Goal: Entertainment & Leisure: Consume media (video, audio)

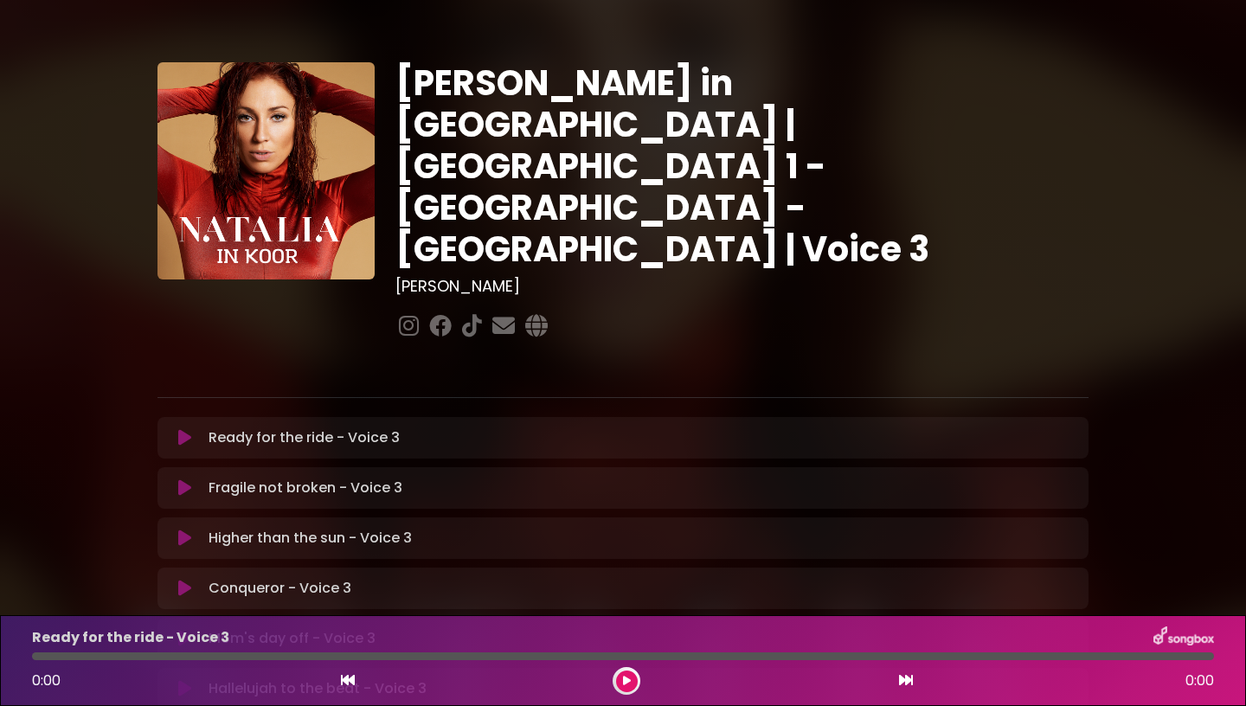
scroll to position [443, 0]
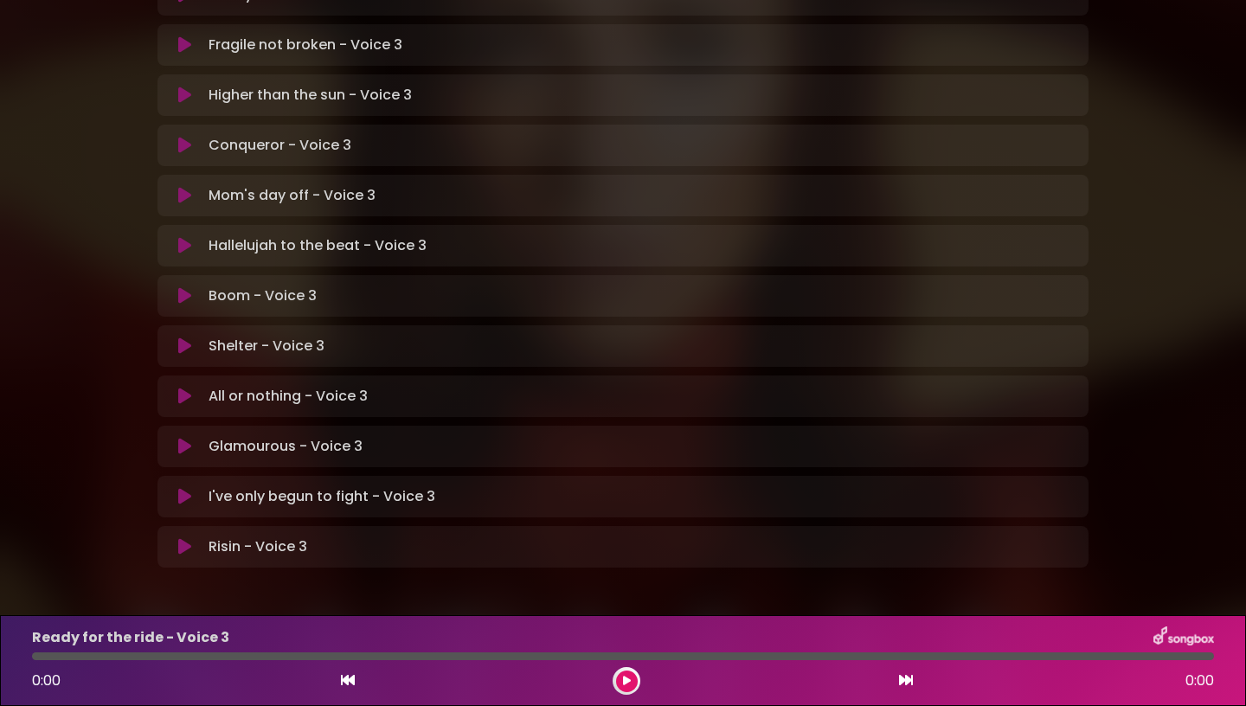
click at [184, 338] on icon at bounding box center [184, 346] width 13 height 17
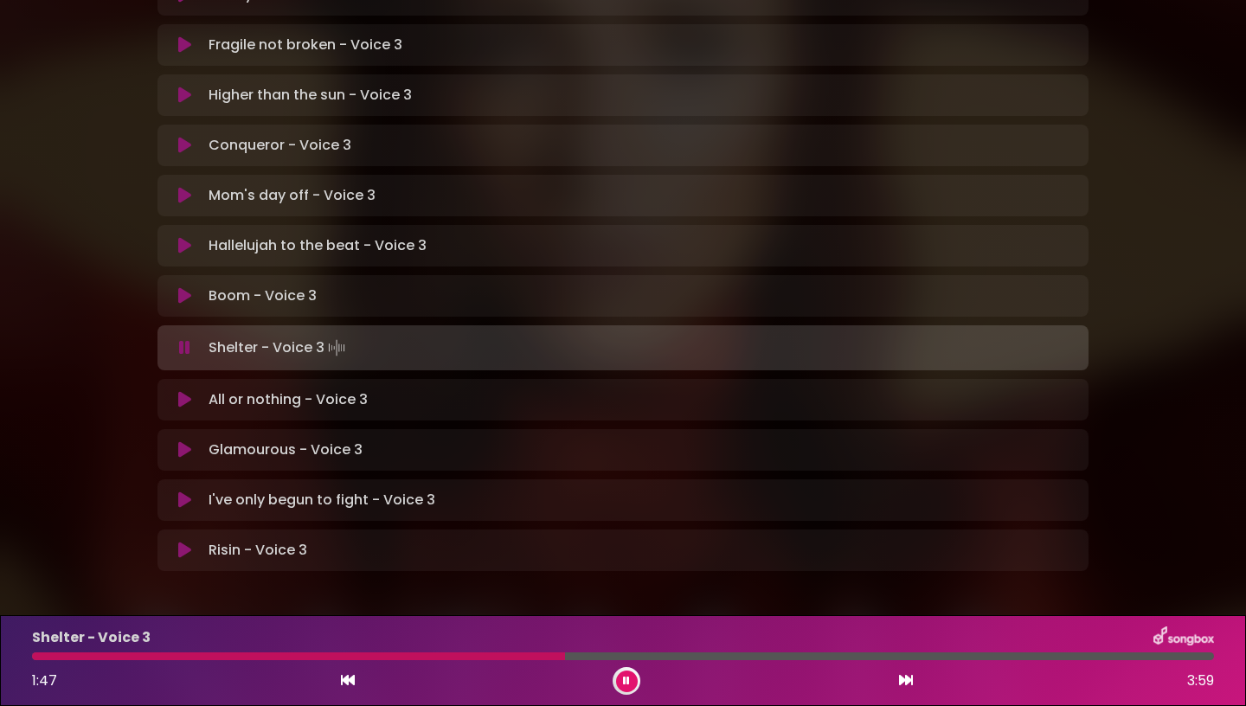
drag, startPoint x: 562, startPoint y: 657, endPoint x: 38, endPoint y: 662, distance: 523.6
click at [39, 660] on div at bounding box center [623, 657] width 1182 height 8
click at [627, 680] on icon at bounding box center [626, 681] width 7 height 10
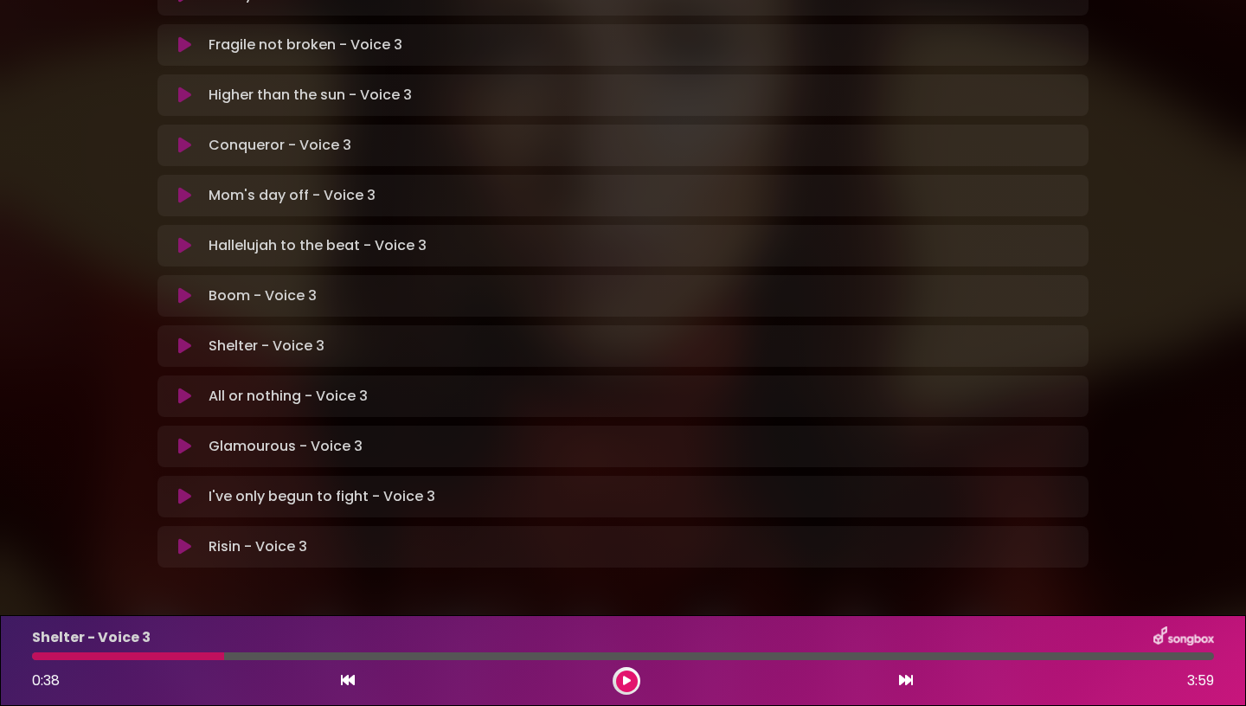
click at [627, 680] on icon at bounding box center [627, 681] width 8 height 10
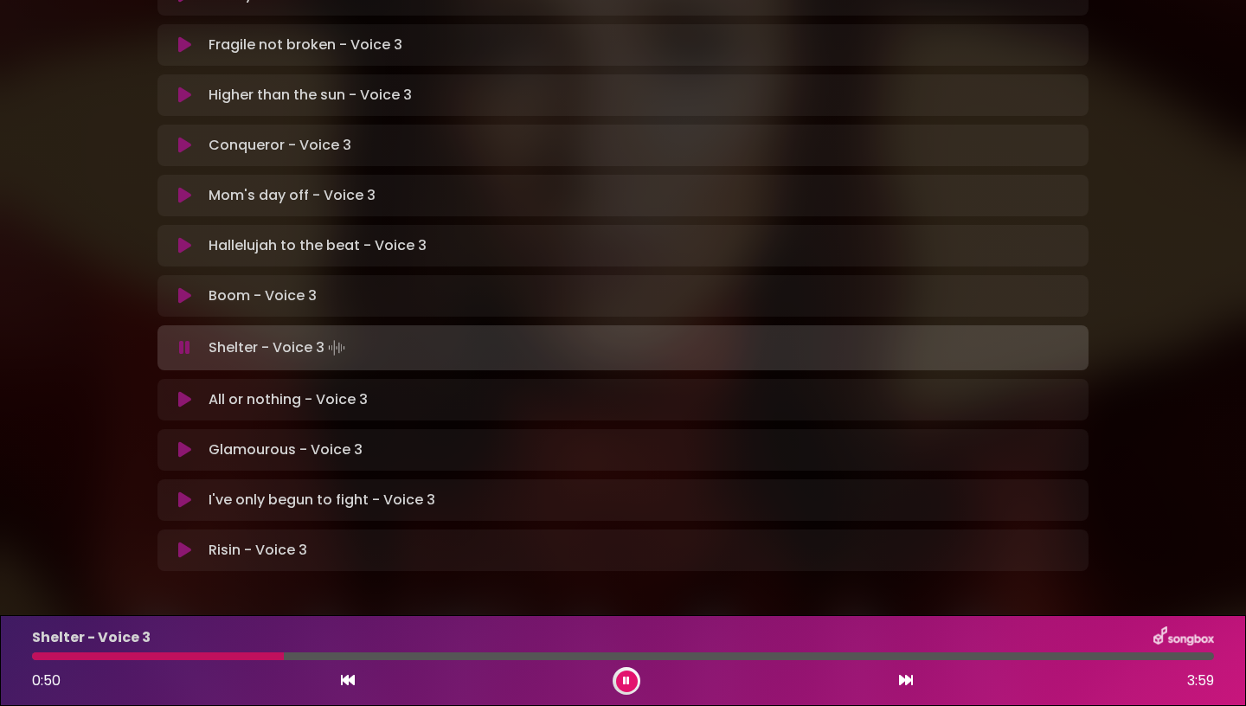
click at [218, 655] on div at bounding box center [158, 657] width 252 height 8
click at [183, 654] on div at bounding box center [623, 657] width 1182 height 8
click at [627, 687] on button at bounding box center [627, 682] width 22 height 22
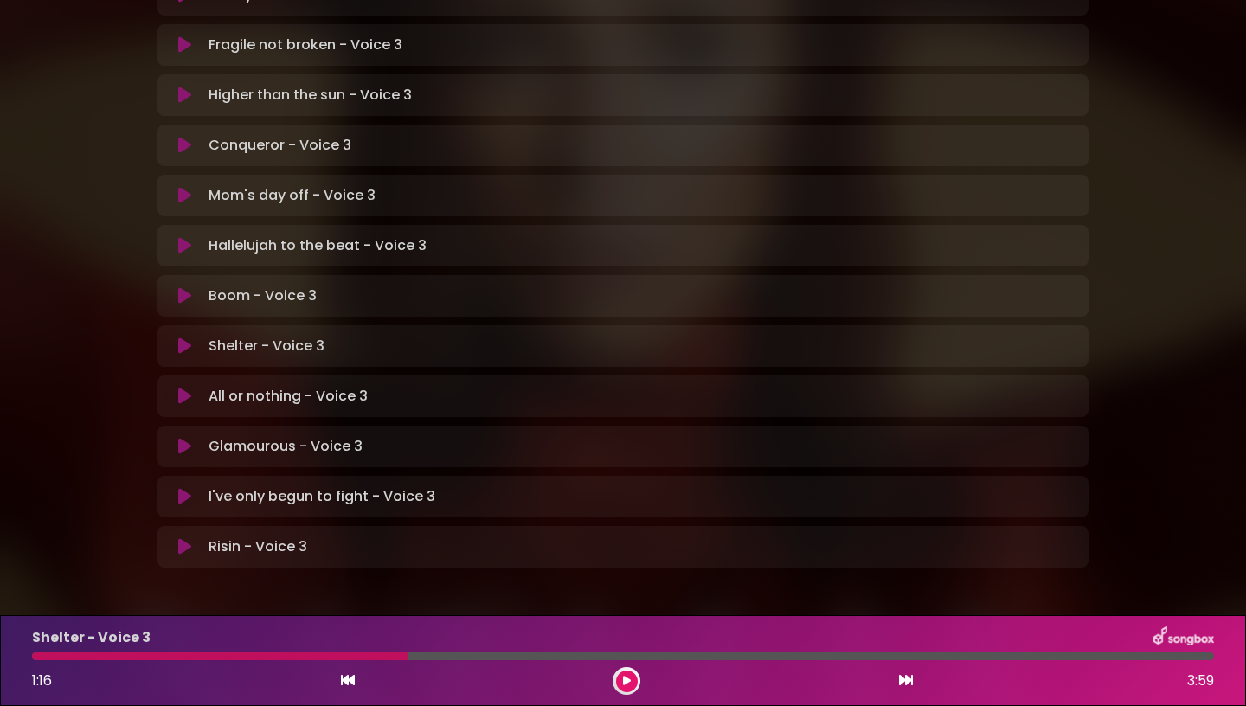
click at [357, 660] on div "Shelter - Voice 3 1:16 3:59" at bounding box center [623, 661] width 1203 height 68
click at [357, 655] on div at bounding box center [220, 657] width 376 height 8
drag, startPoint x: 626, startPoint y: 682, endPoint x: 614, endPoint y: 681, distance: 12.1
click at [626, 681] on icon at bounding box center [627, 681] width 8 height 10
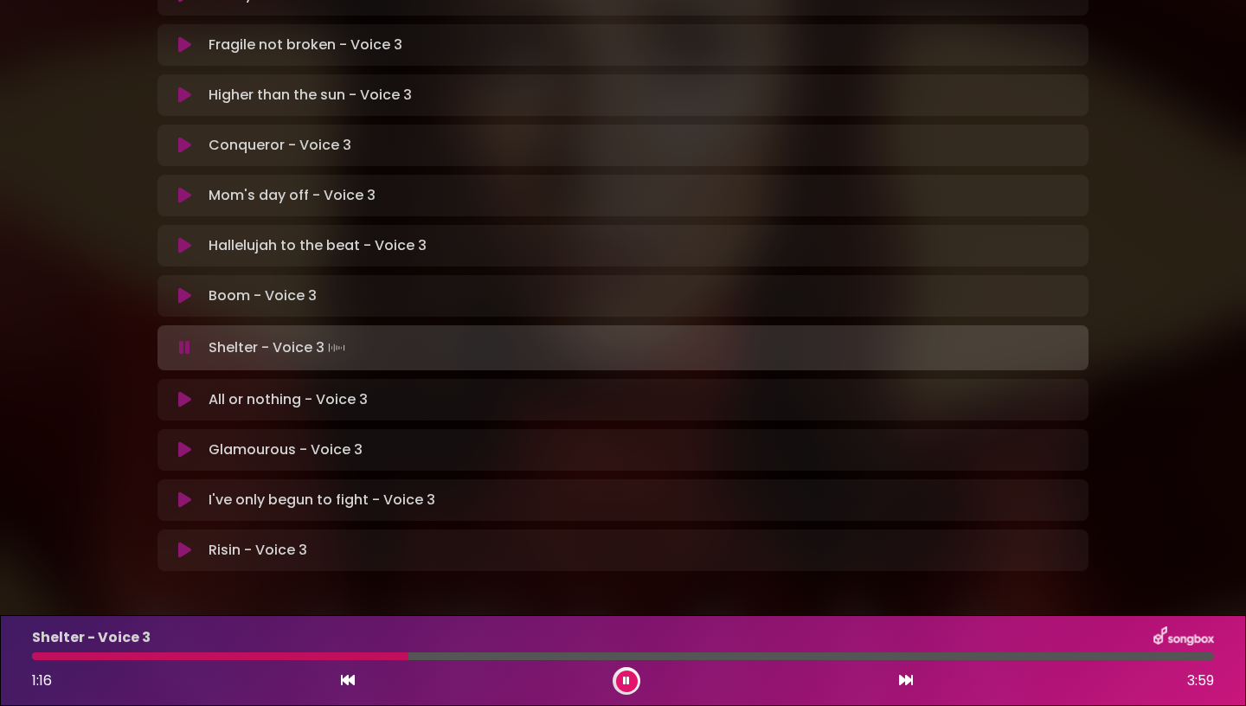
click at [633, 684] on button at bounding box center [627, 682] width 22 height 22
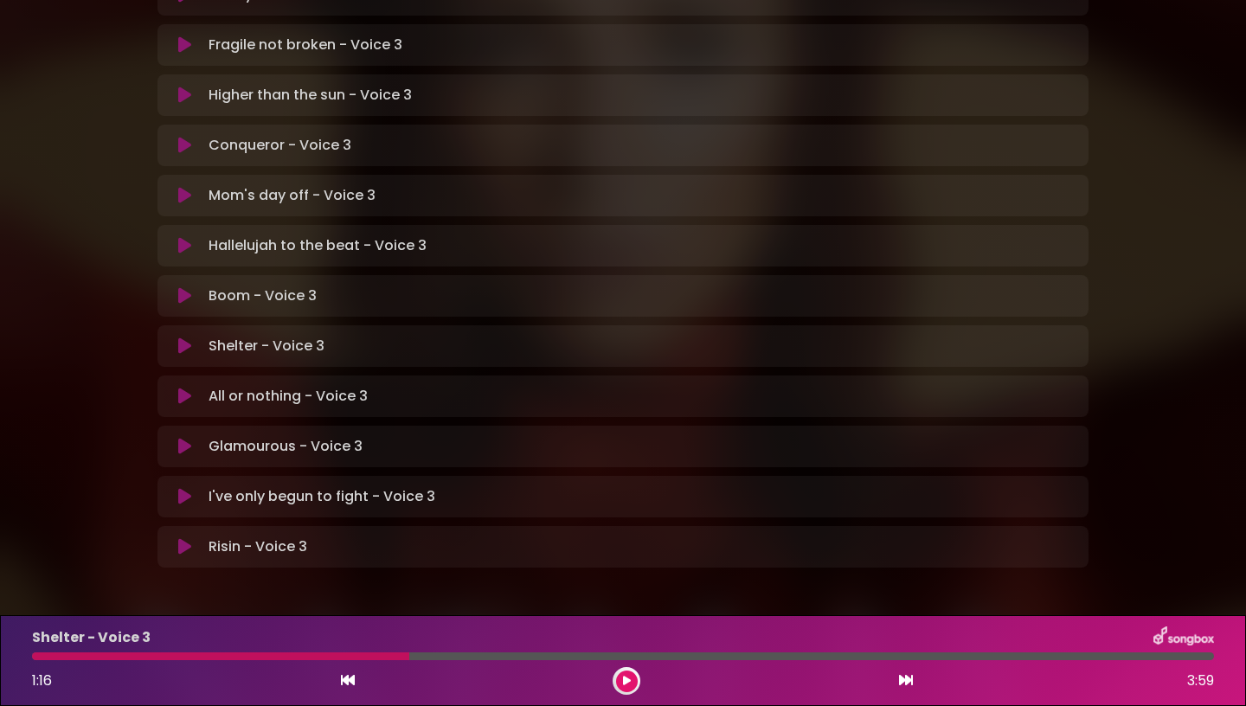
click at [633, 684] on button at bounding box center [627, 682] width 22 height 22
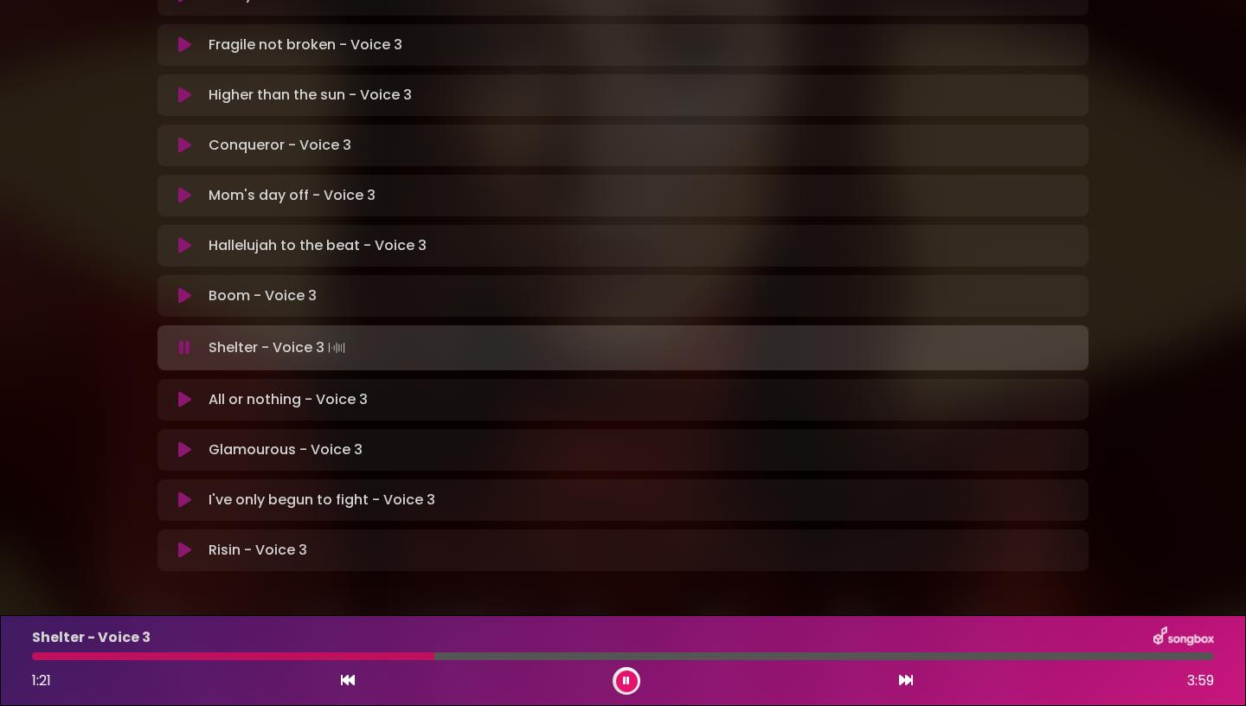
click at [633, 684] on button at bounding box center [627, 682] width 22 height 22
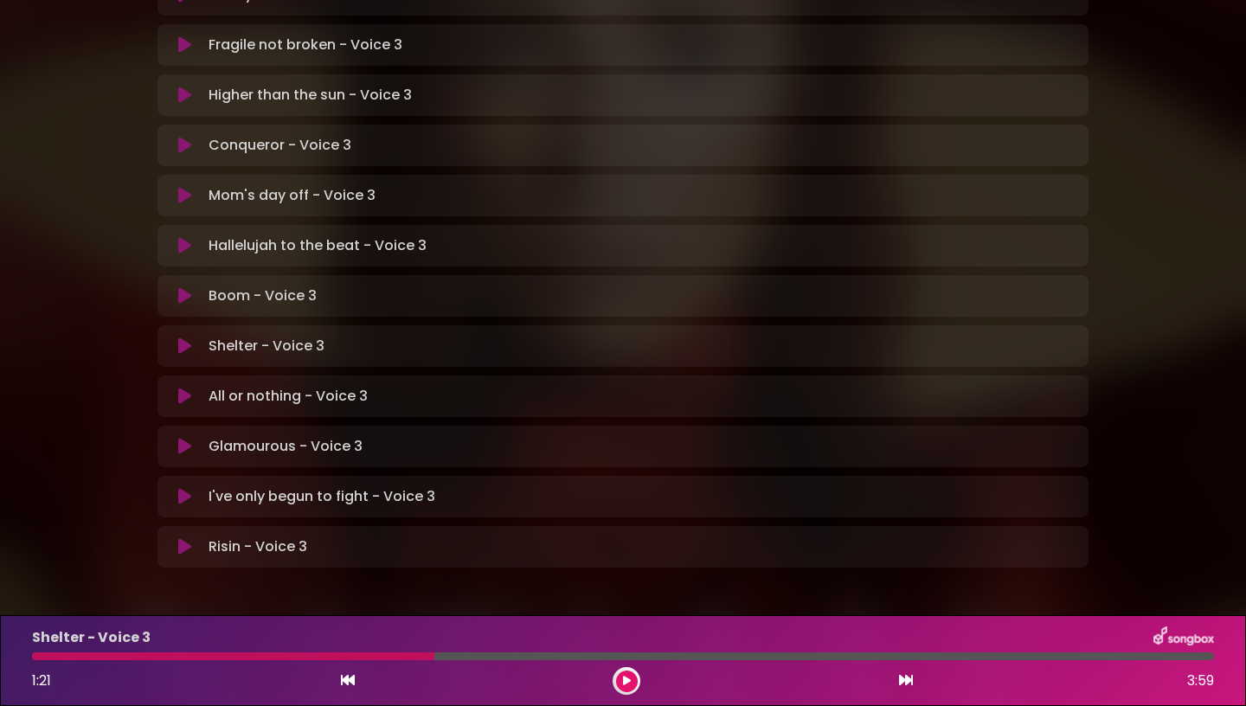
click at [633, 684] on button at bounding box center [627, 682] width 22 height 22
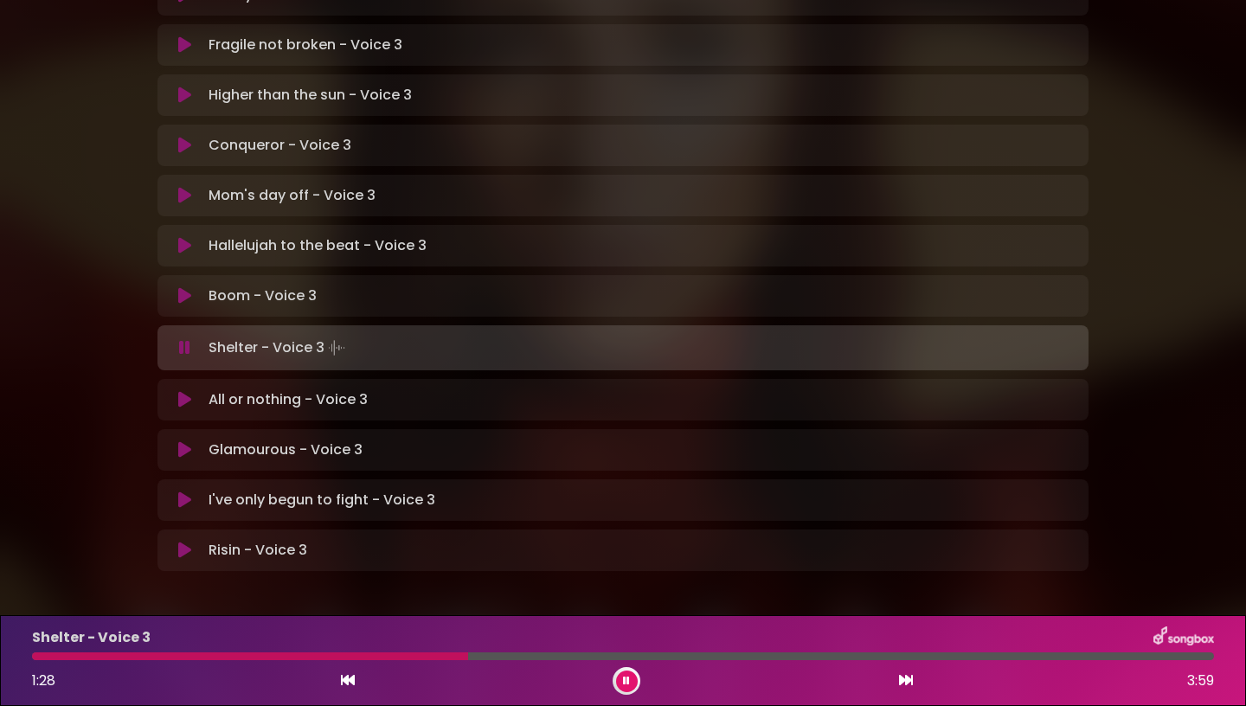
click at [434, 655] on div at bounding box center [250, 657] width 436 height 8
click at [629, 681] on icon at bounding box center [626, 681] width 7 height 10
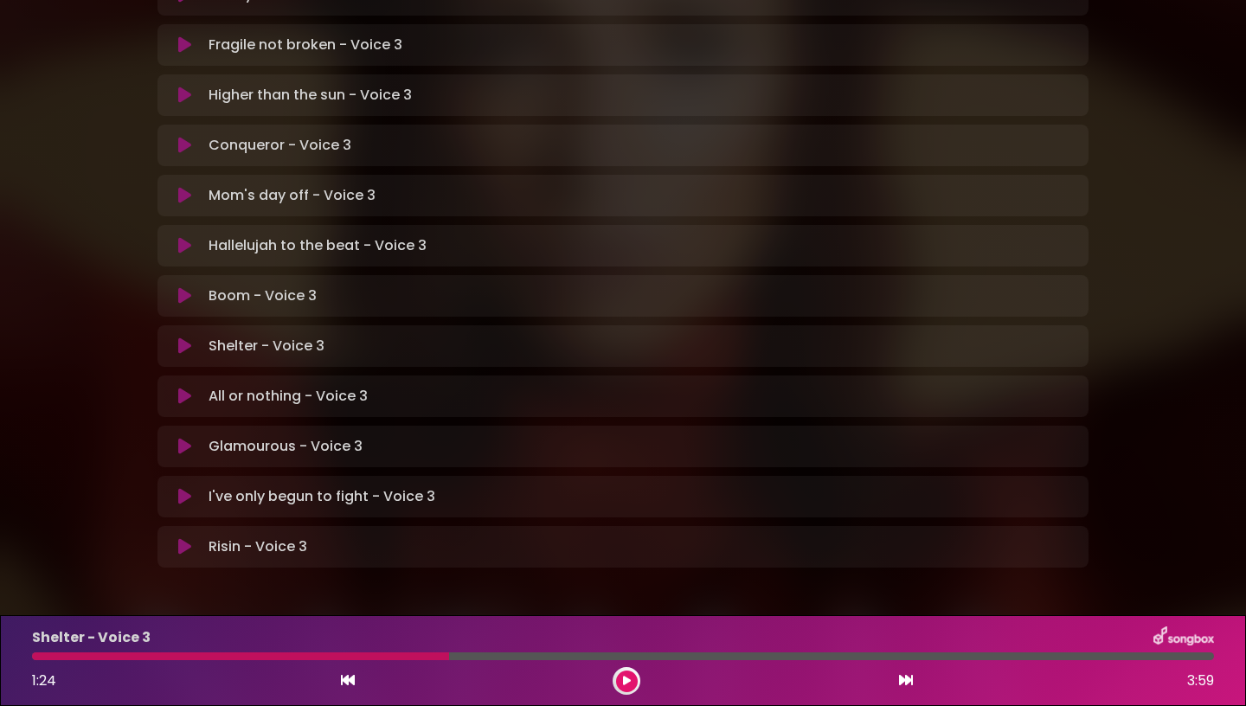
click at [635, 679] on button at bounding box center [627, 682] width 22 height 22
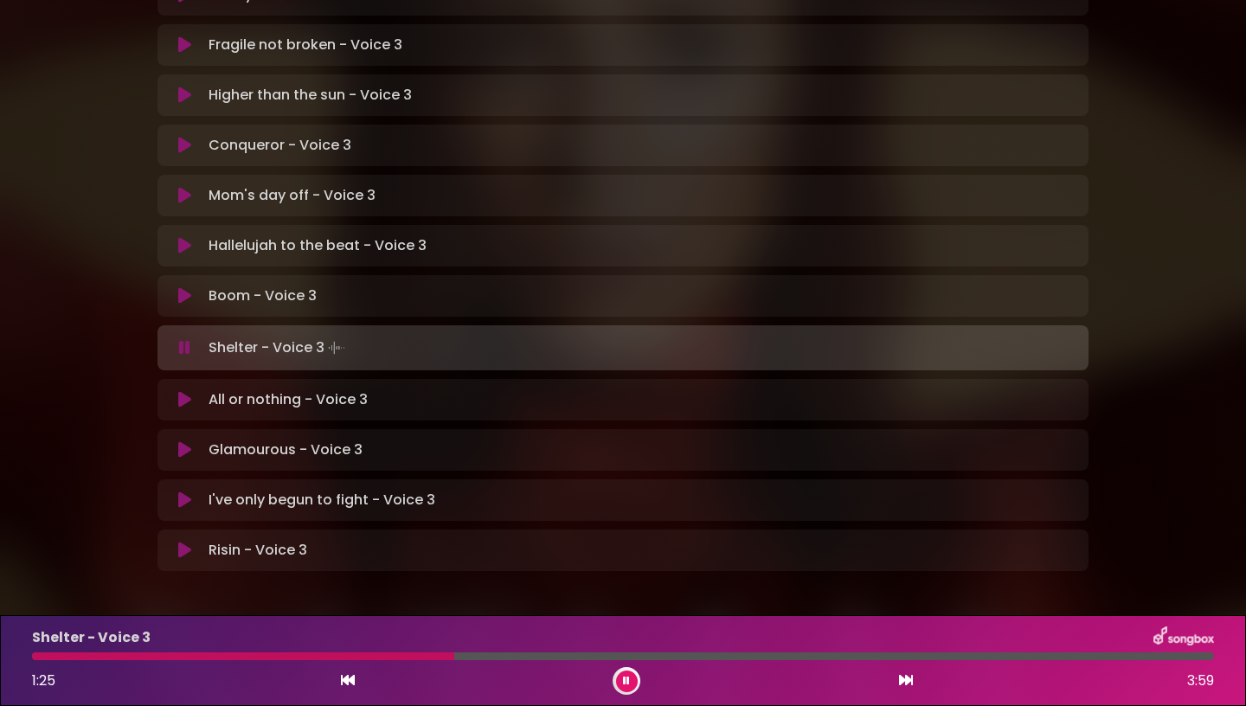
click at [423, 654] on div at bounding box center [243, 657] width 422 height 8
click at [626, 680] on icon at bounding box center [626, 681] width 7 height 10
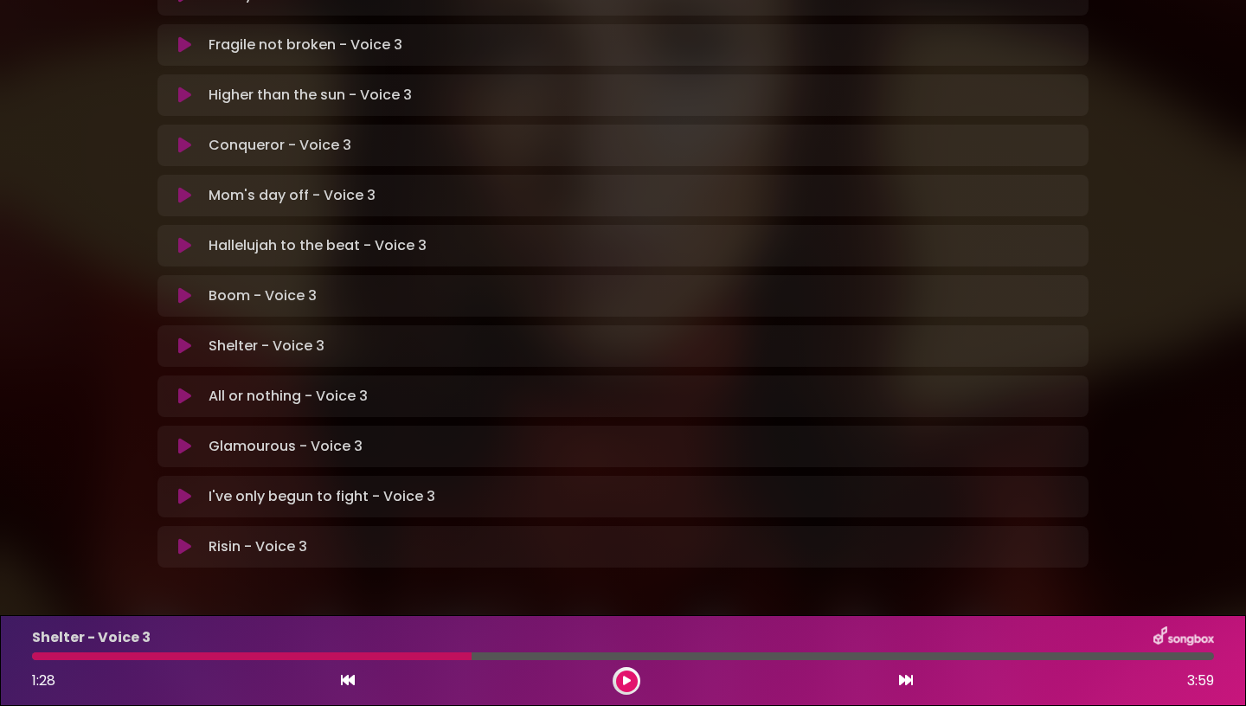
click at [631, 682] on button at bounding box center [627, 682] width 22 height 22
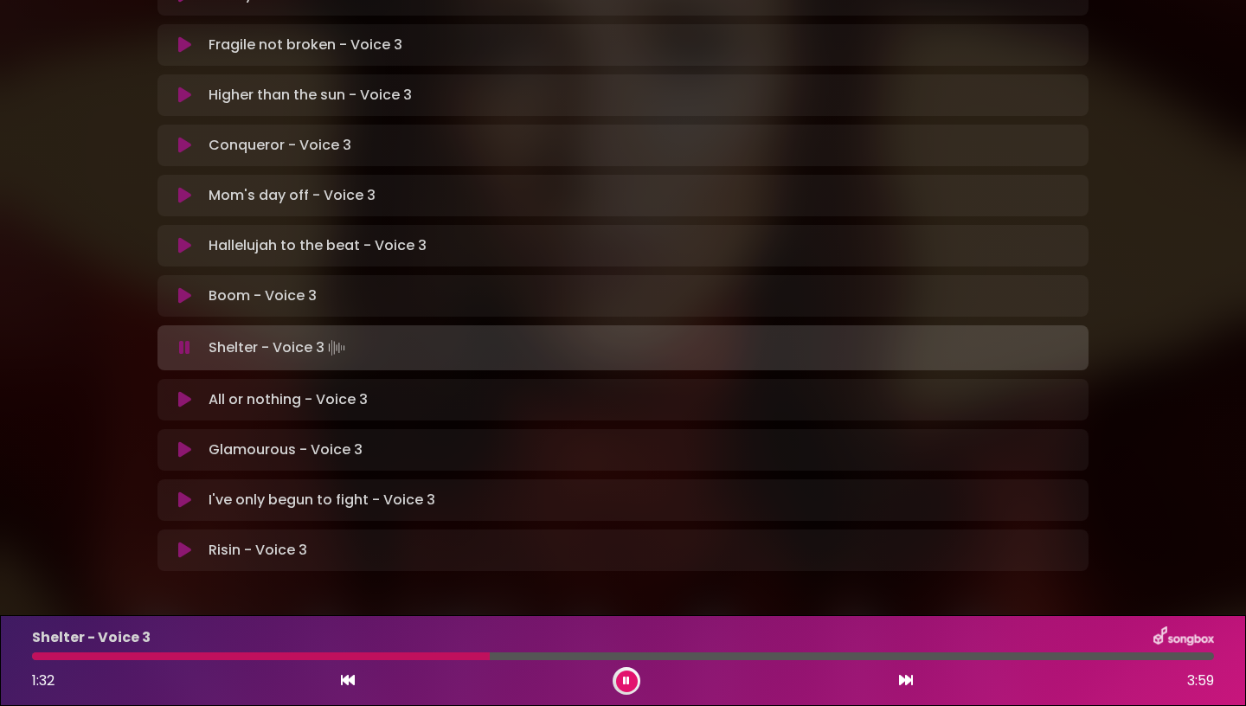
click at [631, 682] on button at bounding box center [627, 682] width 22 height 22
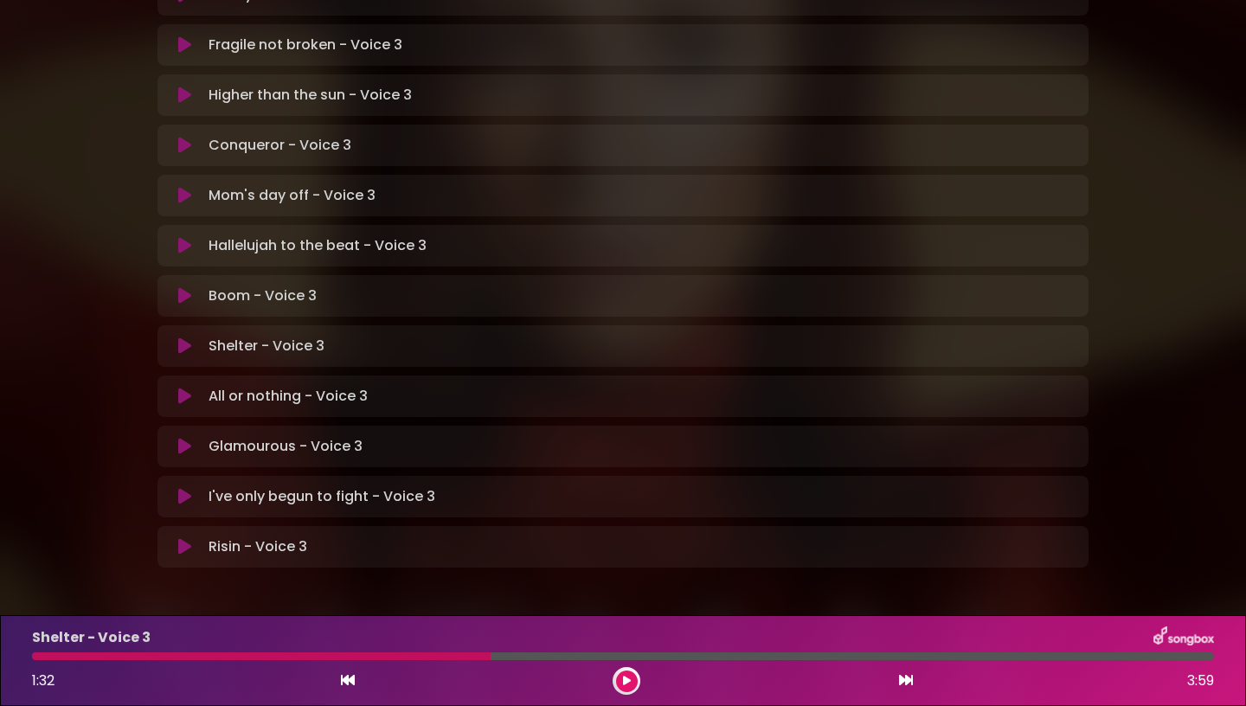
click at [631, 682] on button at bounding box center [627, 682] width 22 height 22
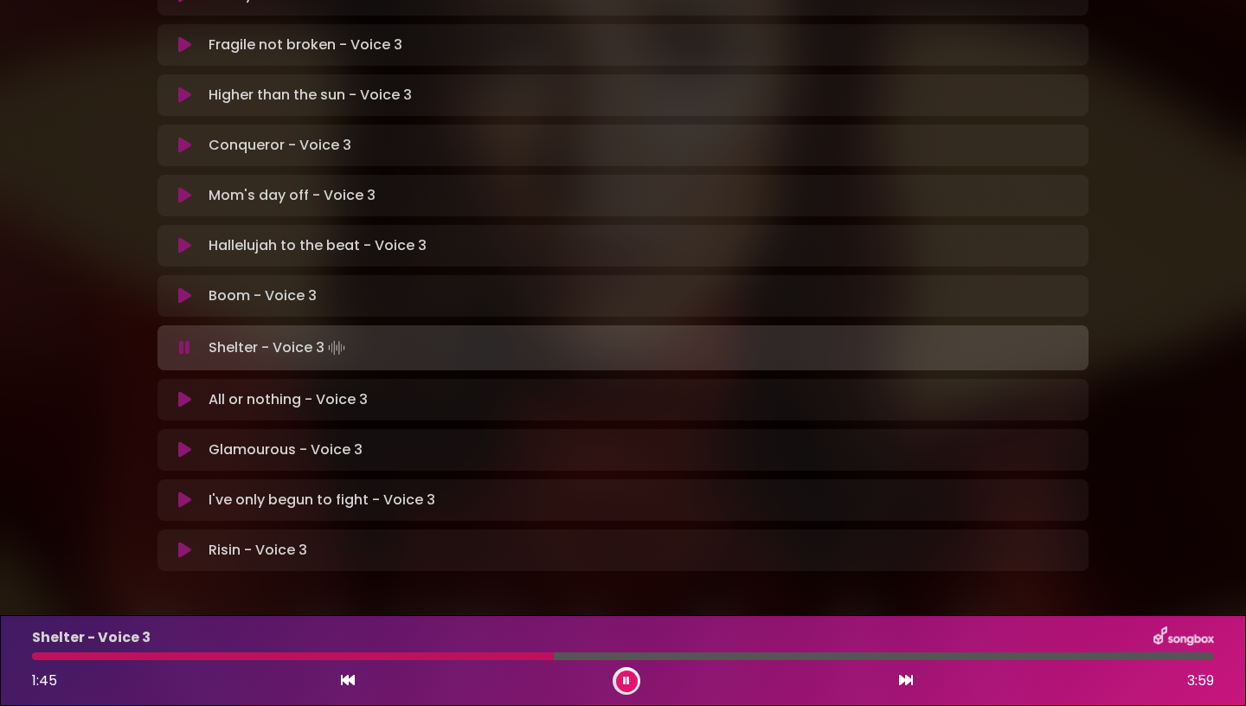
click at [631, 682] on button at bounding box center [627, 682] width 22 height 22
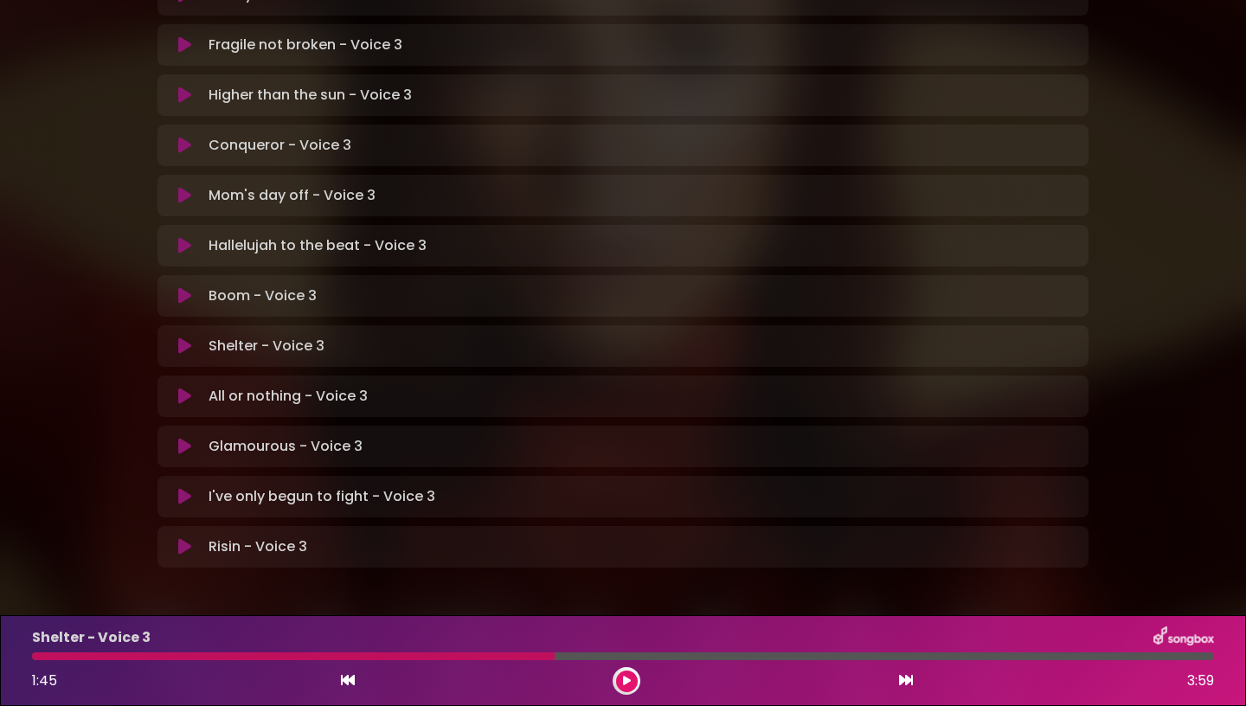
click at [629, 683] on icon at bounding box center [627, 681] width 8 height 10
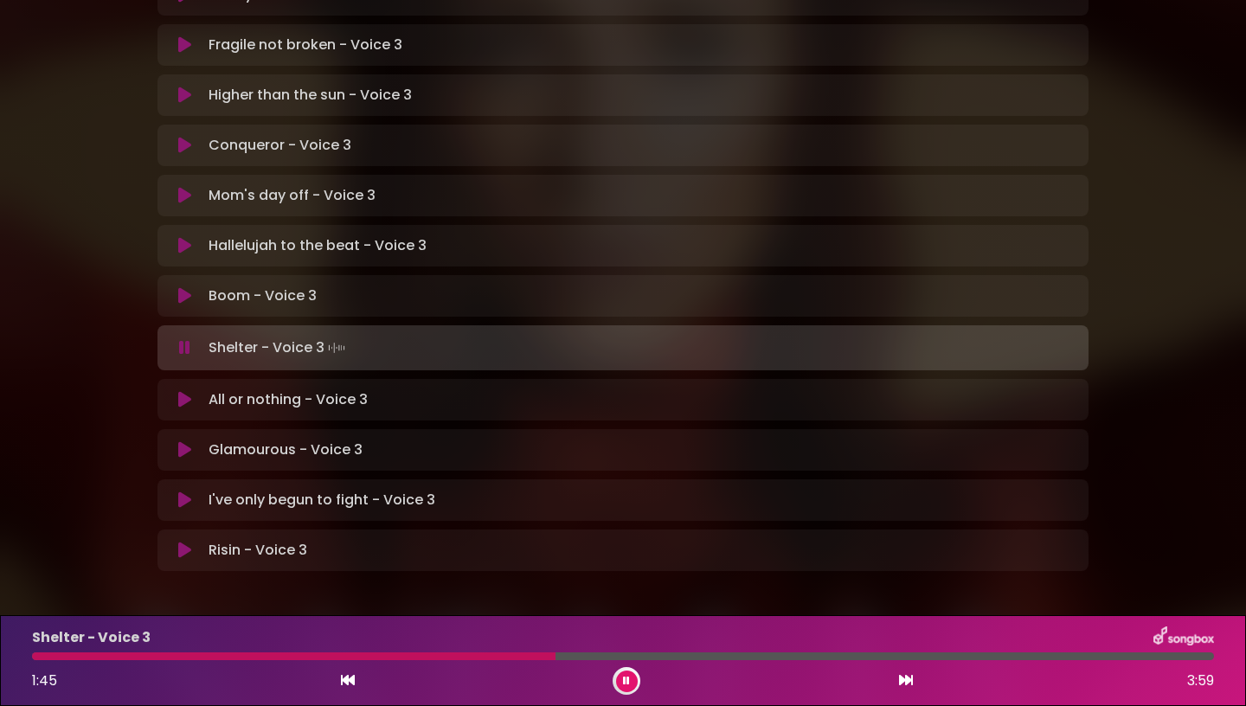
click at [629, 683] on icon at bounding box center [626, 681] width 7 height 10
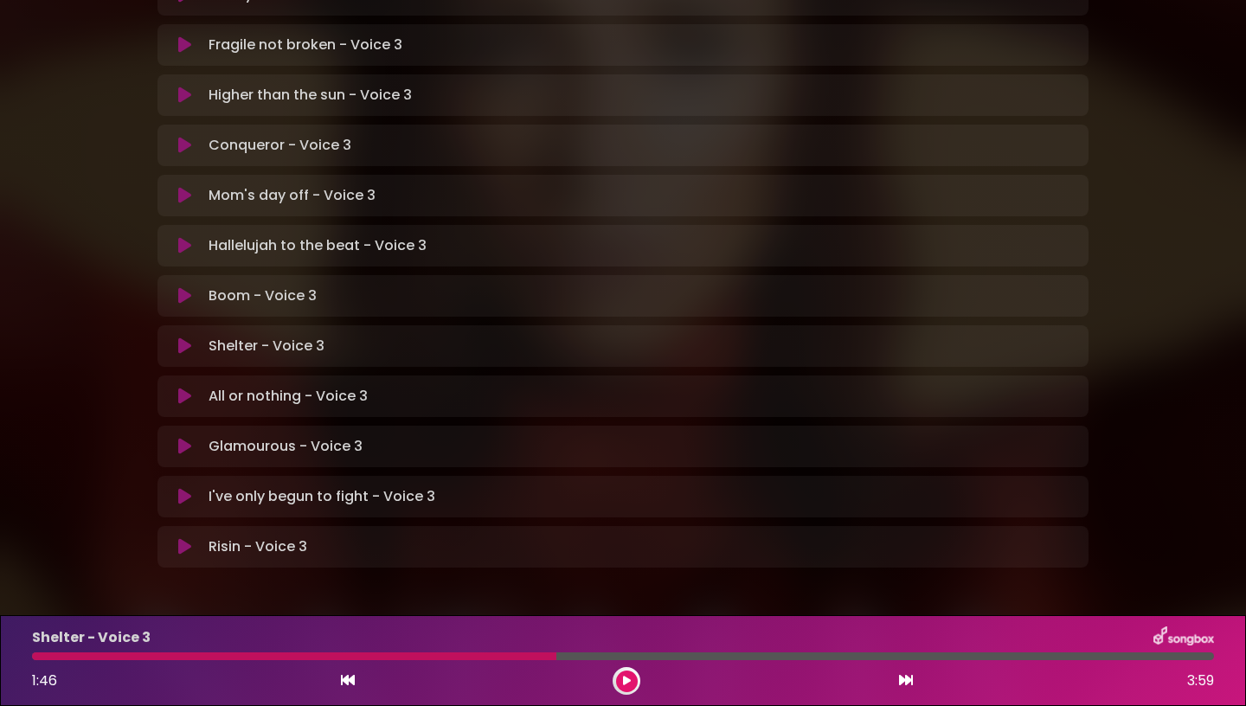
click at [629, 683] on icon at bounding box center [627, 681] width 8 height 10
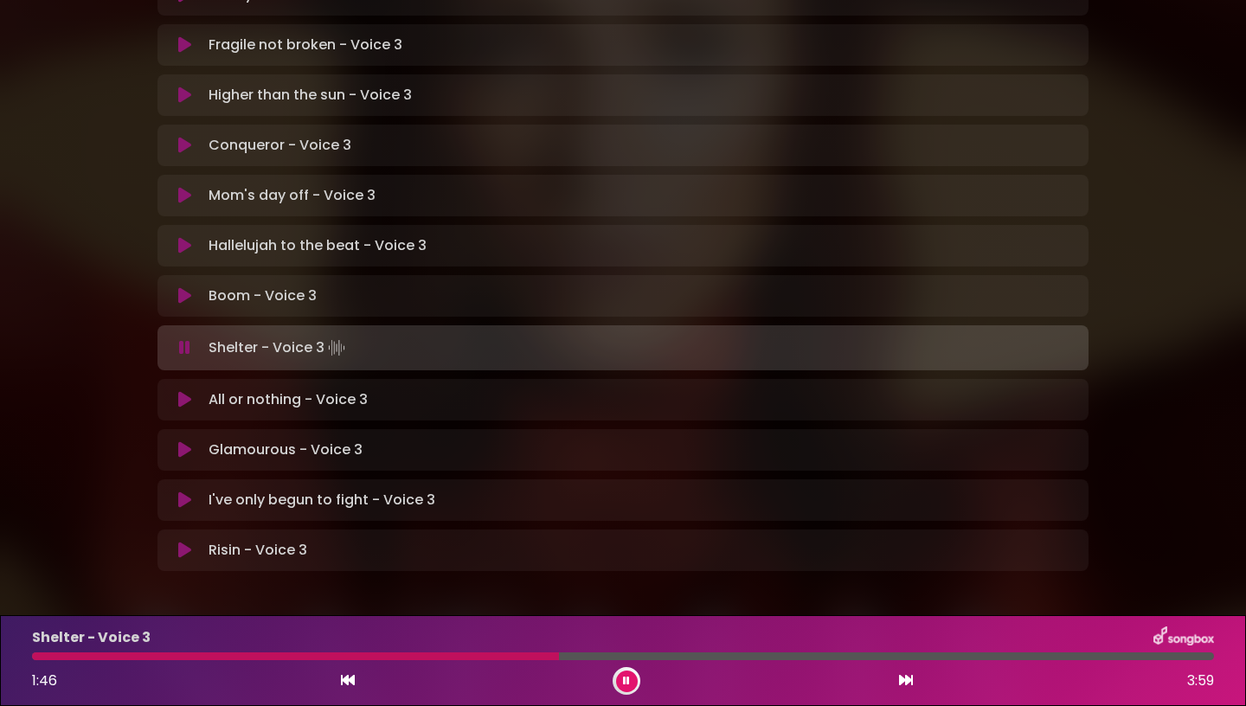
click at [629, 683] on icon at bounding box center [626, 681] width 7 height 10
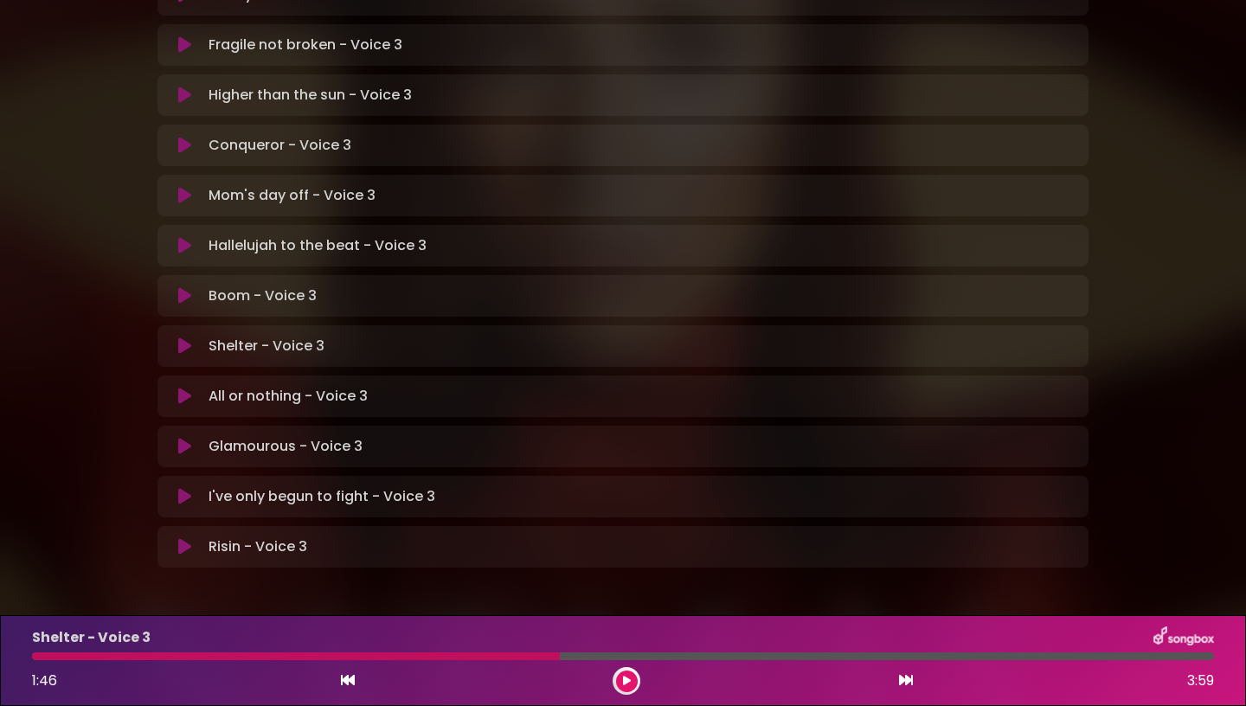
click at [509, 650] on div "Shelter - Voice 3 1:46 3:59" at bounding box center [623, 661] width 1203 height 68
click at [511, 656] on div at bounding box center [296, 657] width 528 height 8
click at [519, 655] on div at bounding box center [296, 657] width 528 height 8
click at [634, 685] on button at bounding box center [627, 682] width 22 height 22
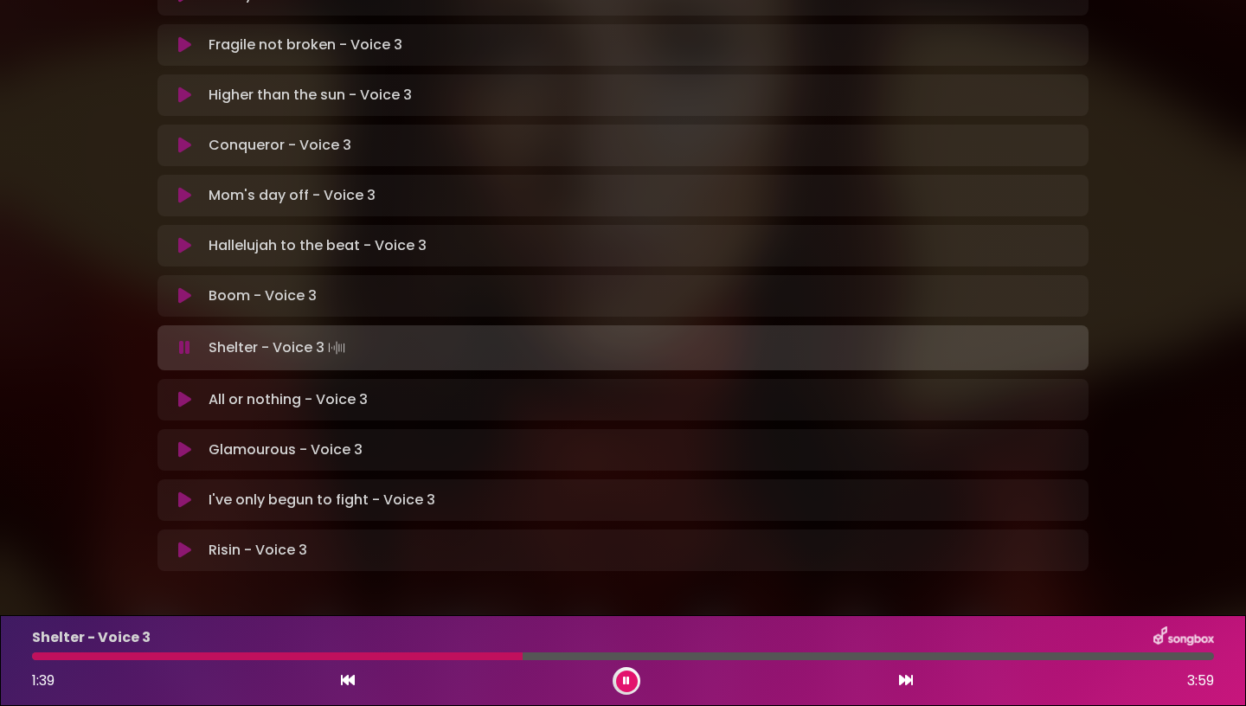
click at [481, 649] on div "Shelter - Voice 3 1:39 3:59" at bounding box center [623, 661] width 1203 height 68
click at [494, 656] on div at bounding box center [278, 657] width 493 height 8
click at [625, 682] on icon at bounding box center [626, 681] width 7 height 10
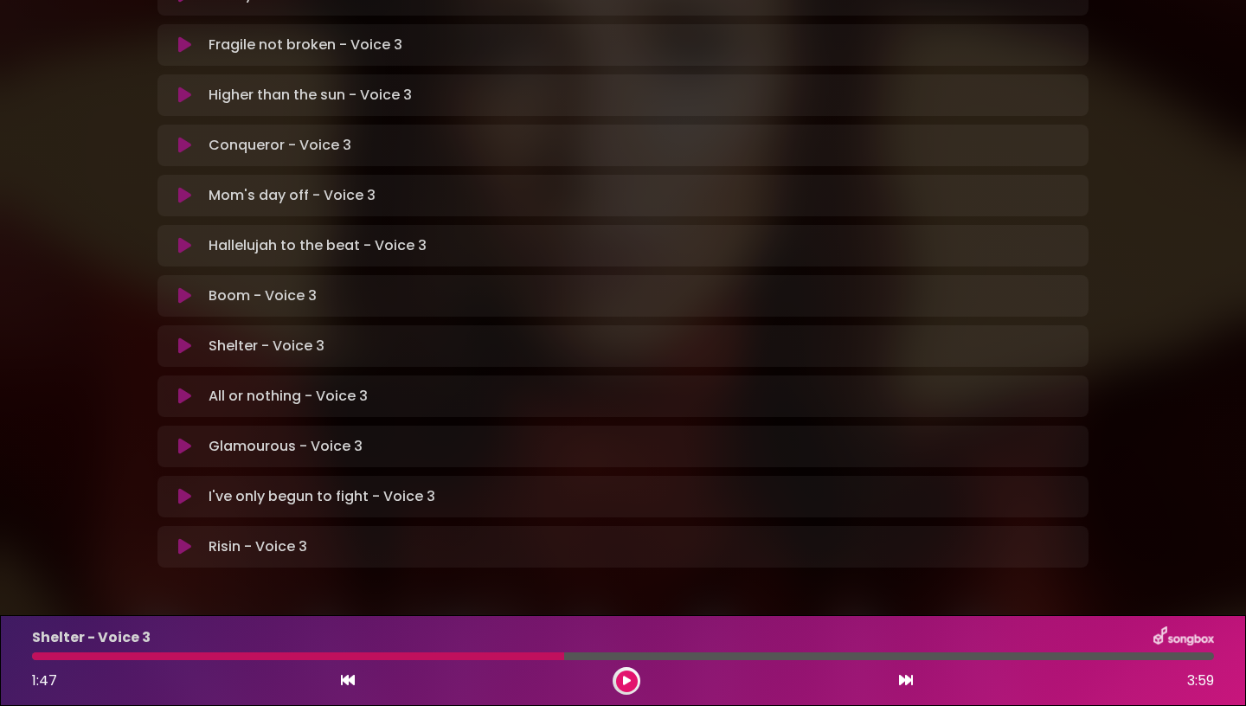
click at [625, 682] on icon at bounding box center [627, 681] width 8 height 10
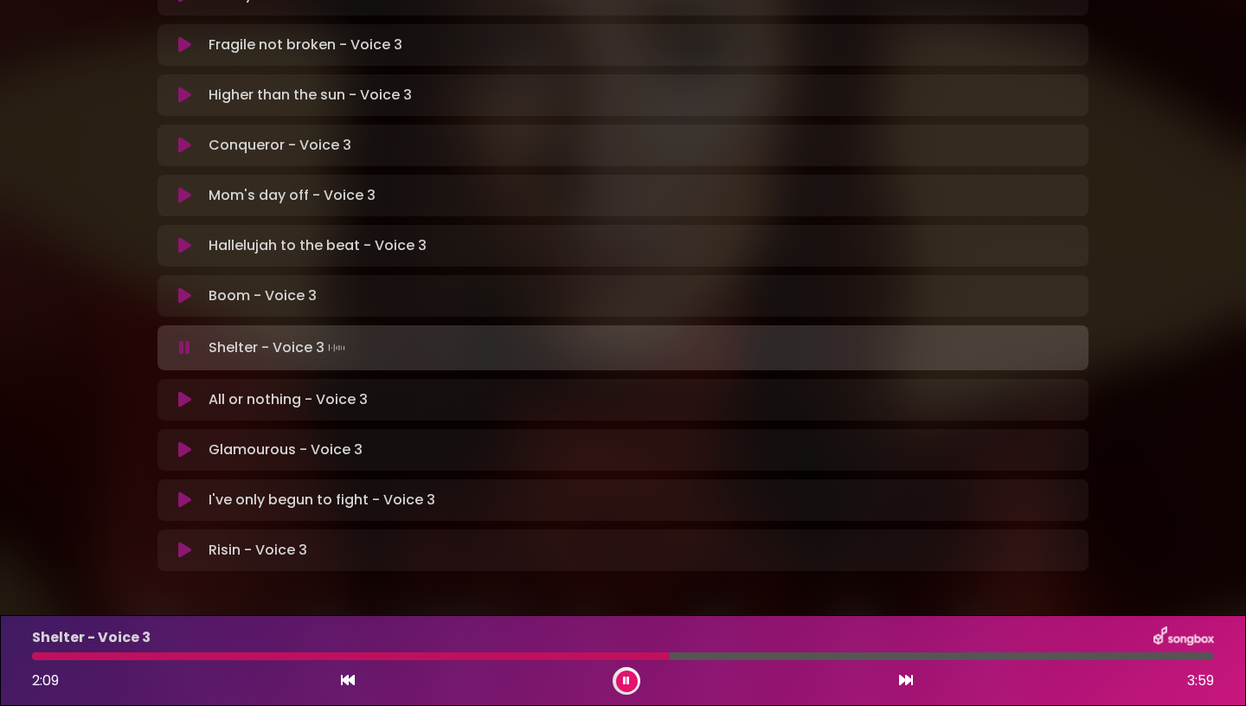
click at [625, 682] on icon at bounding box center [626, 681] width 7 height 10
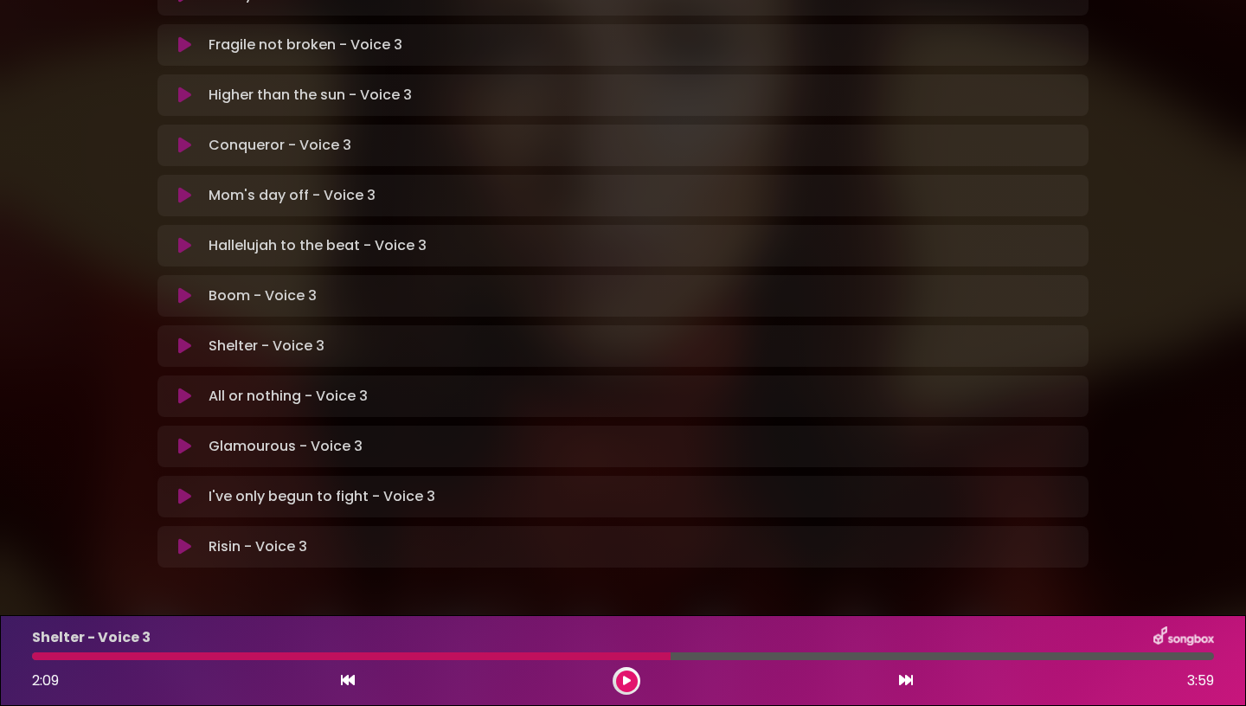
click at [625, 682] on icon at bounding box center [627, 681] width 8 height 10
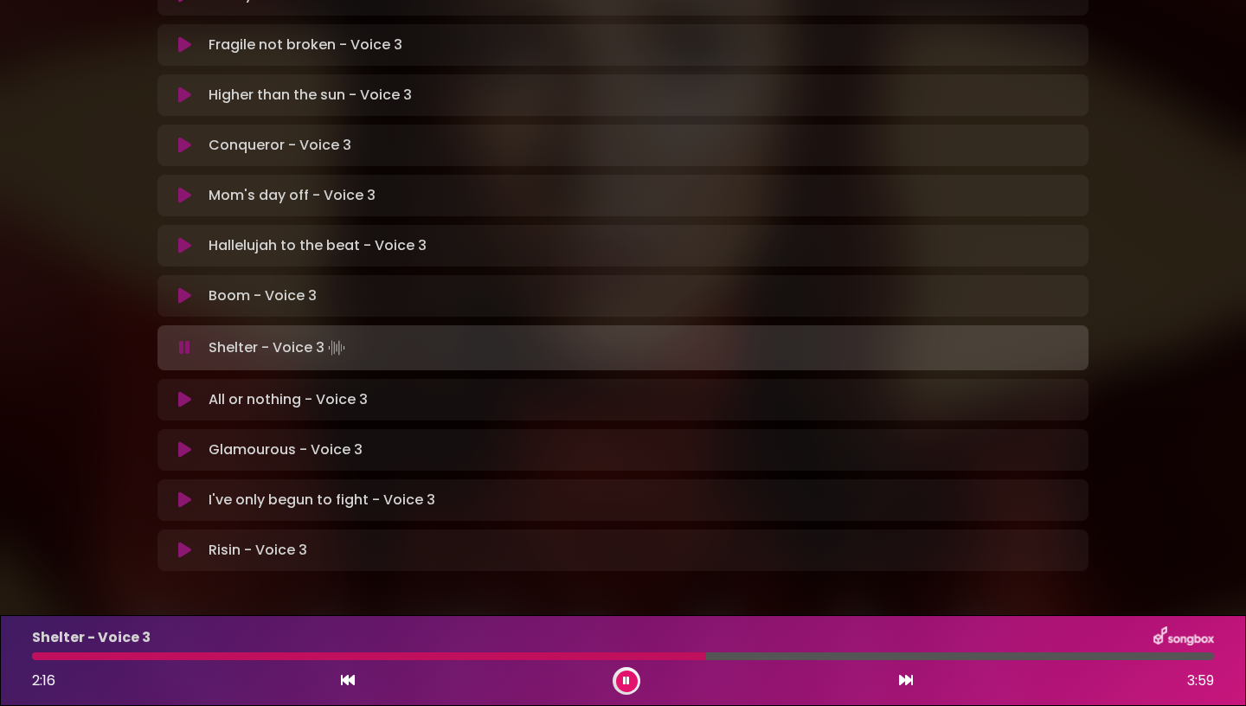
click at [625, 682] on icon at bounding box center [626, 681] width 7 height 10
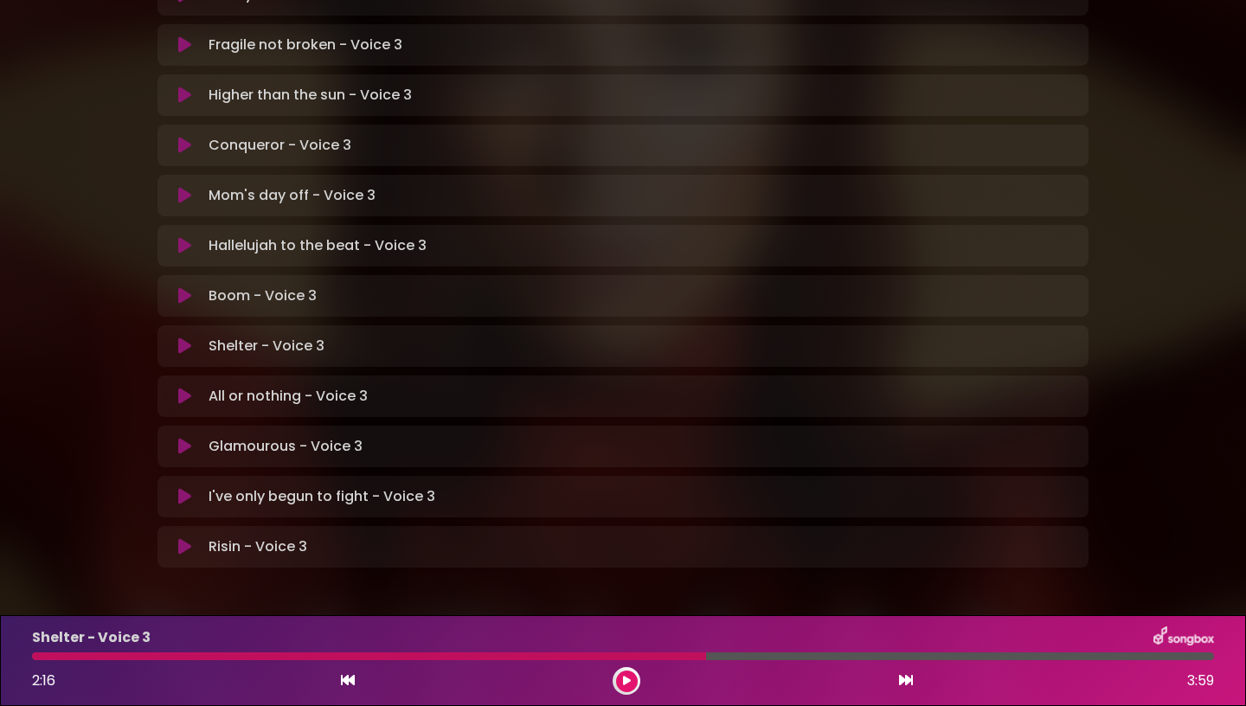
click at [625, 683] on icon at bounding box center [627, 681] width 8 height 10
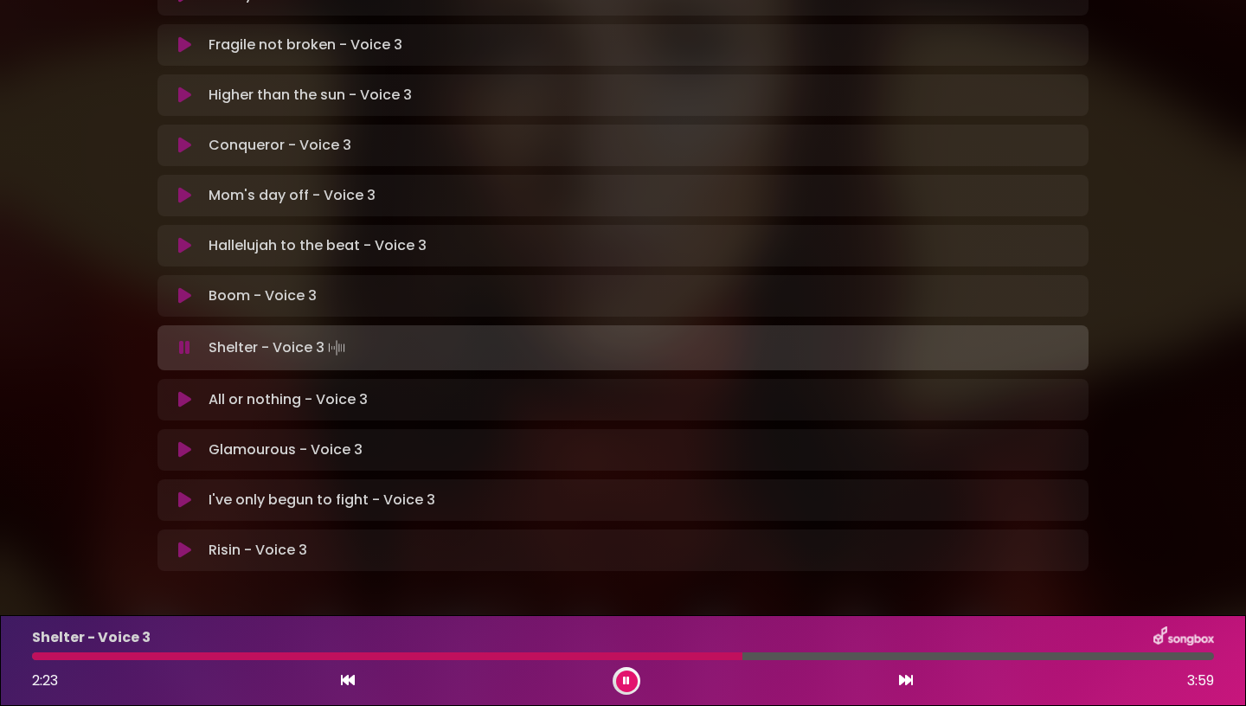
click at [630, 679] on icon at bounding box center [626, 681] width 7 height 10
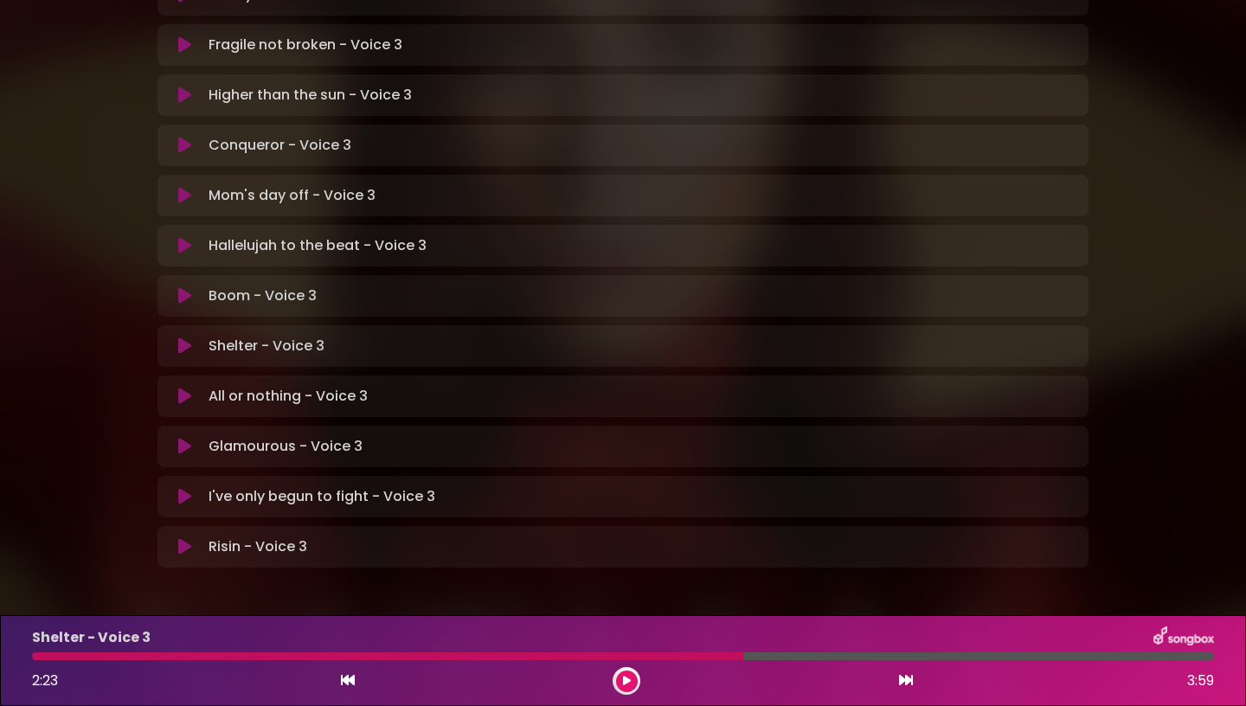
click at [630, 679] on icon at bounding box center [627, 681] width 8 height 10
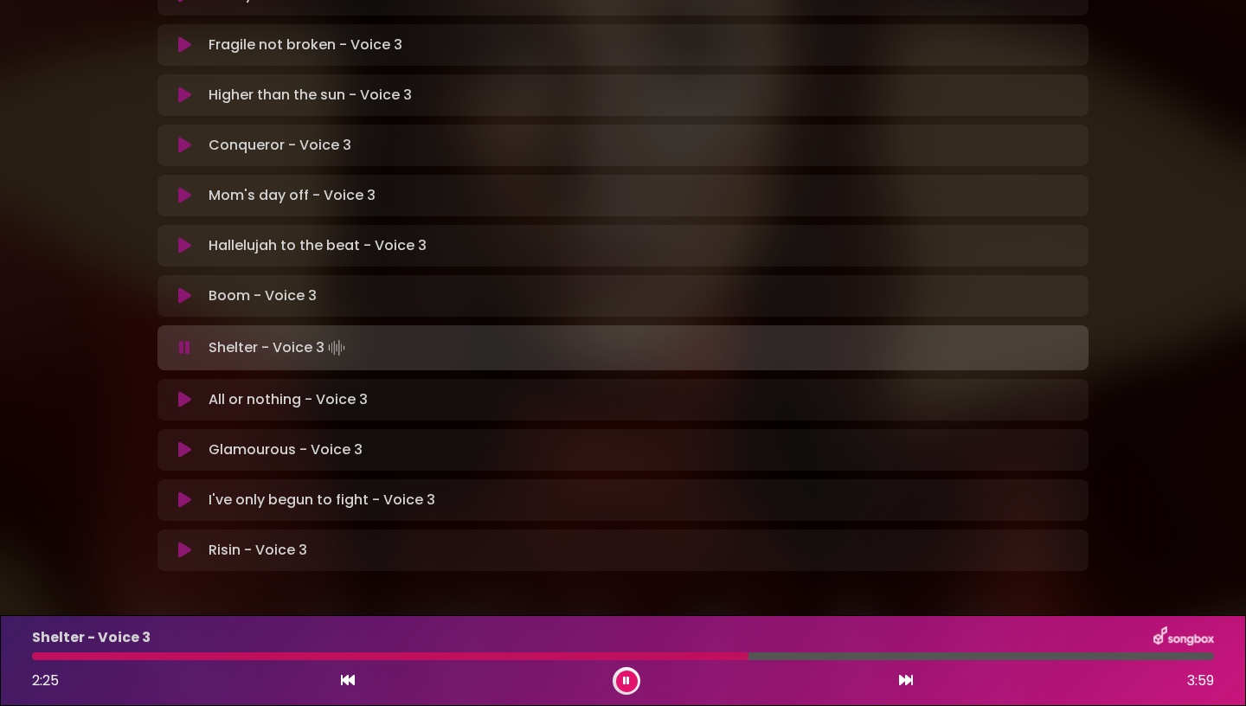
click at [723, 656] on div at bounding box center [390, 657] width 717 height 8
click at [631, 680] on button at bounding box center [627, 682] width 22 height 22
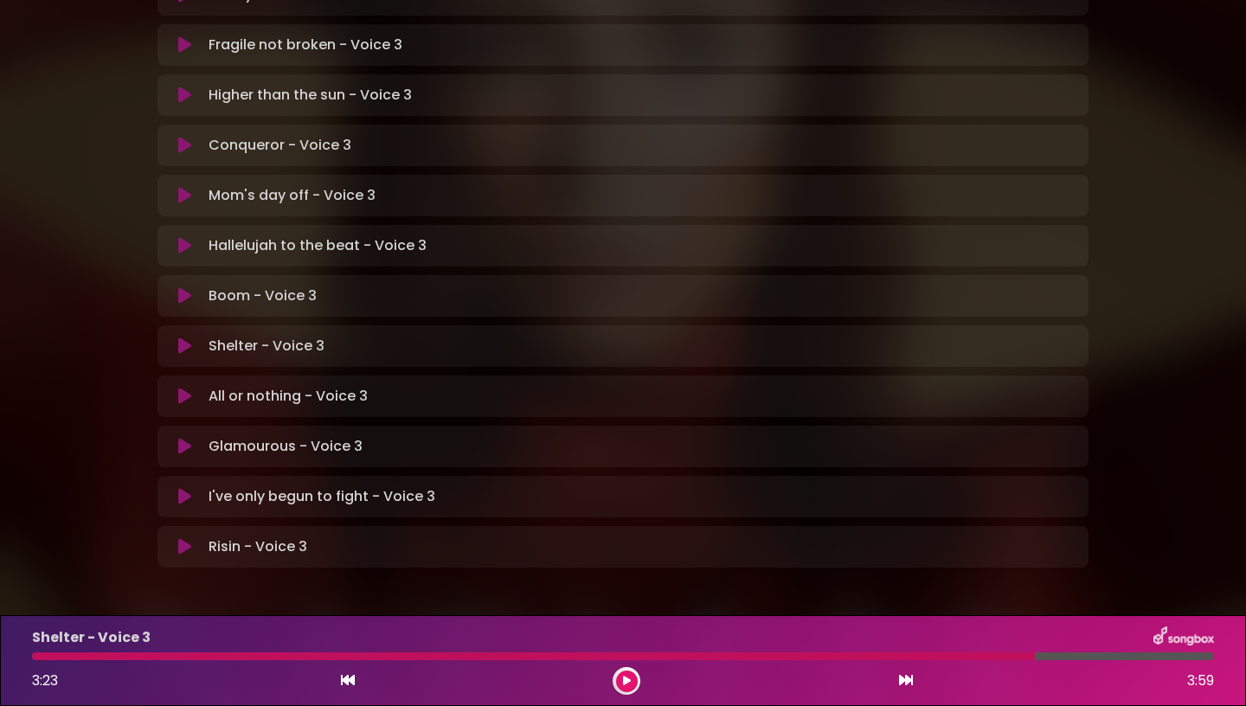
click at [631, 680] on button at bounding box center [627, 682] width 22 height 22
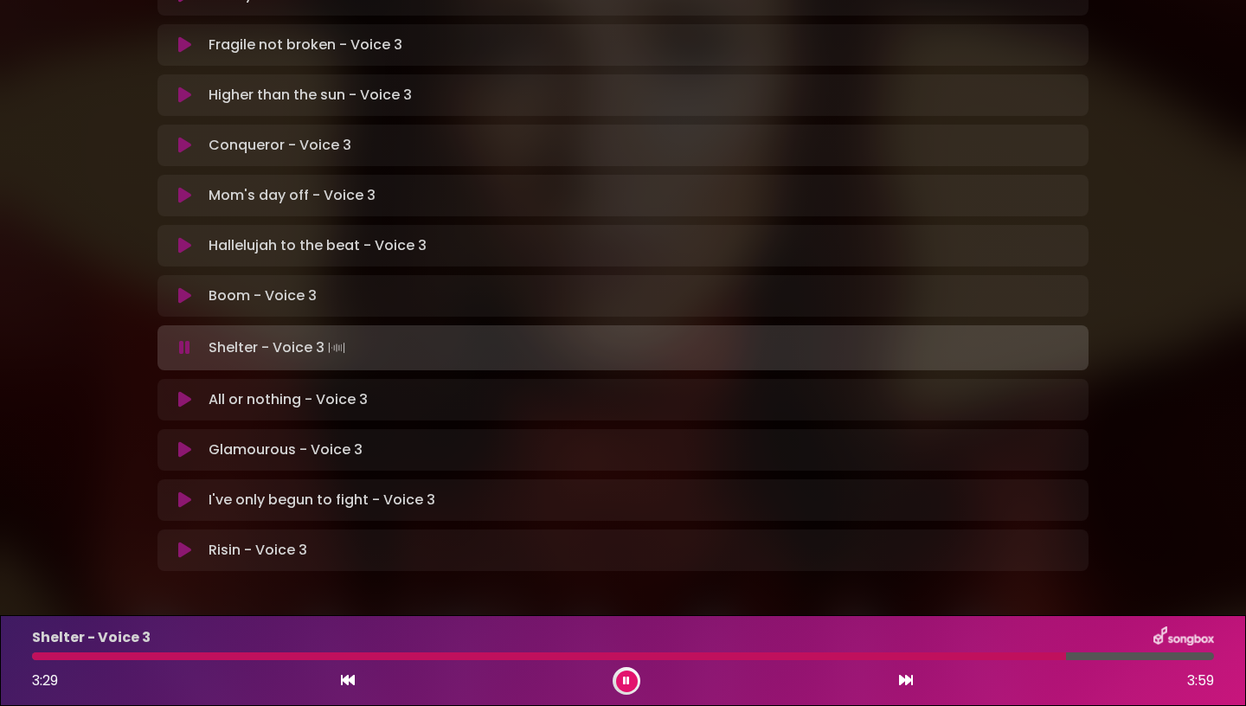
click at [1055, 653] on div at bounding box center [549, 657] width 1034 height 8
click at [1042, 653] on div at bounding box center [623, 657] width 1182 height 8
click at [1039, 653] on div at bounding box center [575, 657] width 1086 height 8
click at [631, 677] on button at bounding box center [627, 682] width 22 height 22
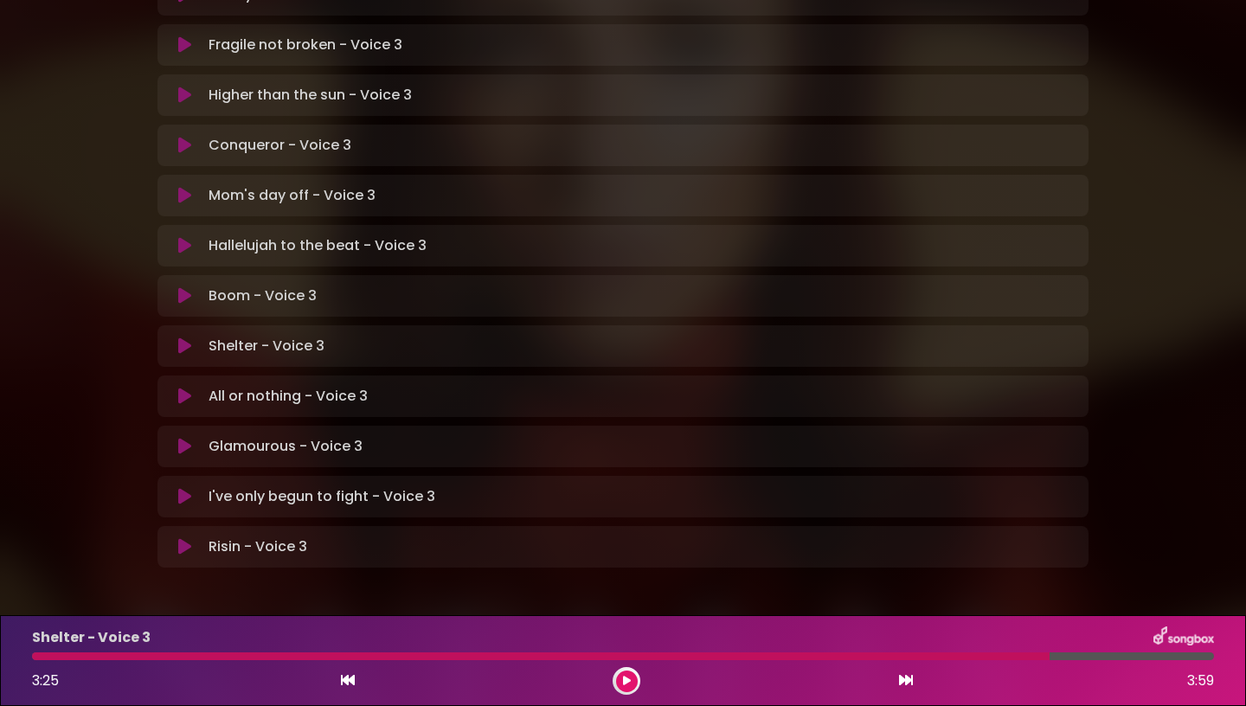
click at [625, 688] on button at bounding box center [627, 682] width 22 height 22
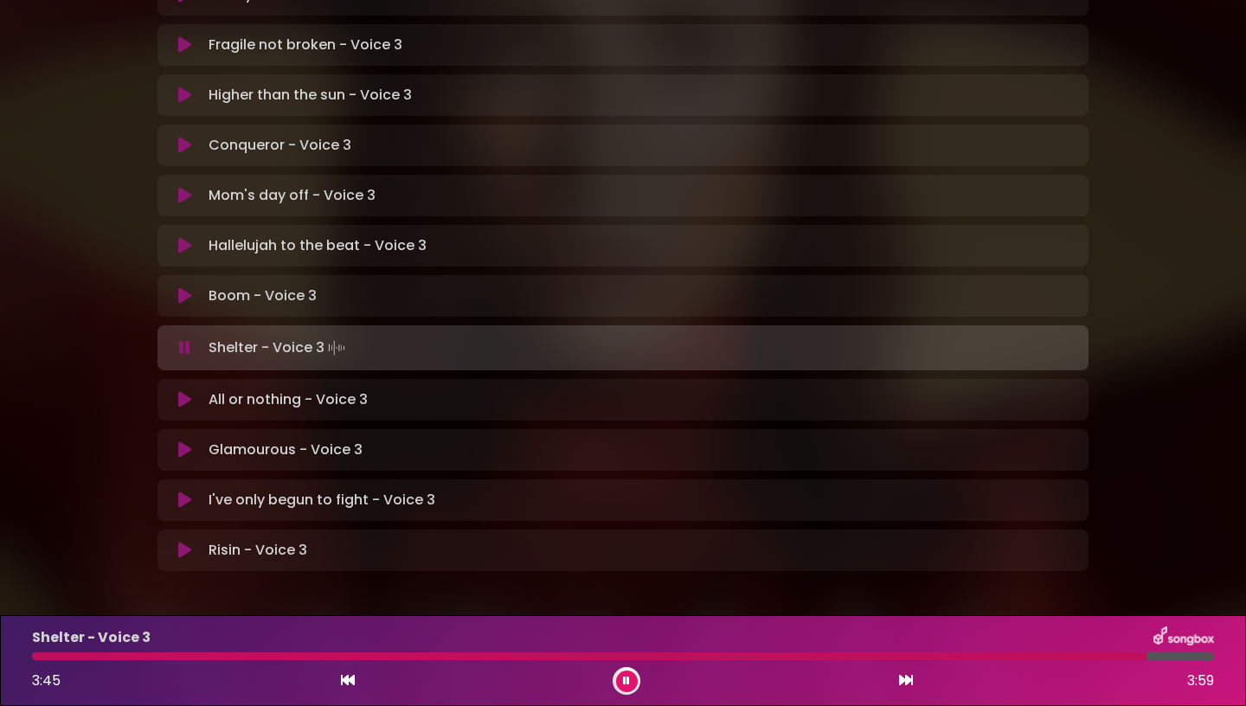
click at [1116, 655] on div at bounding box center [590, 657] width 1116 height 8
click at [621, 682] on button at bounding box center [627, 682] width 22 height 22
